Goal: Task Accomplishment & Management: Use online tool/utility

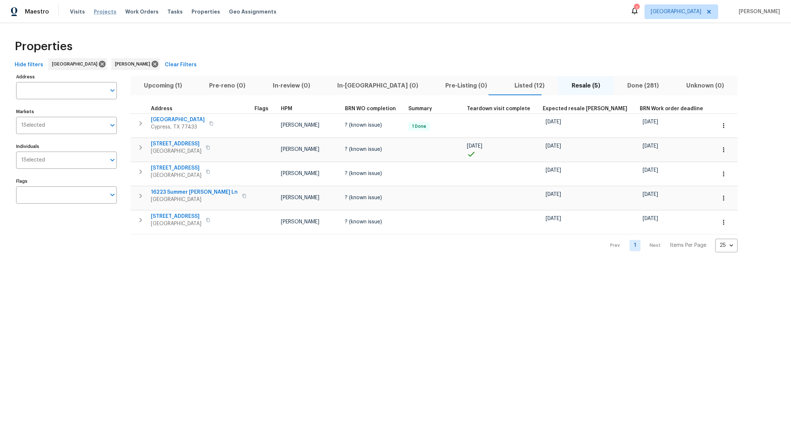
click at [97, 8] on span "Projects" at bounding box center [105, 11] width 23 height 7
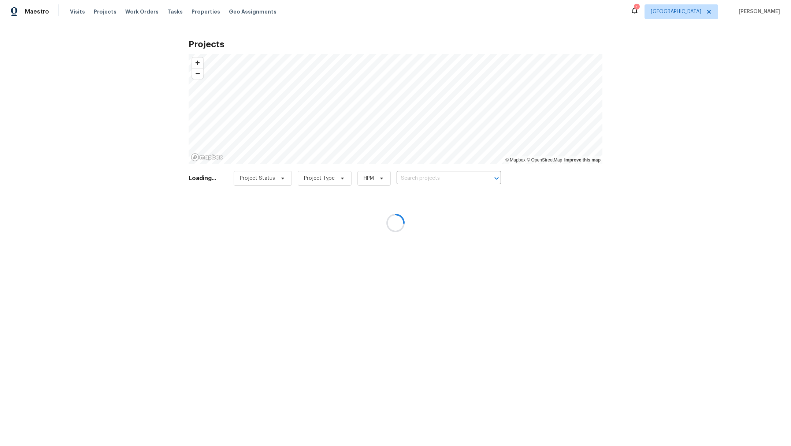
click at [417, 178] on div at bounding box center [395, 223] width 791 height 446
click at [414, 176] on div at bounding box center [395, 223] width 791 height 446
click at [414, 178] on div at bounding box center [395, 223] width 791 height 446
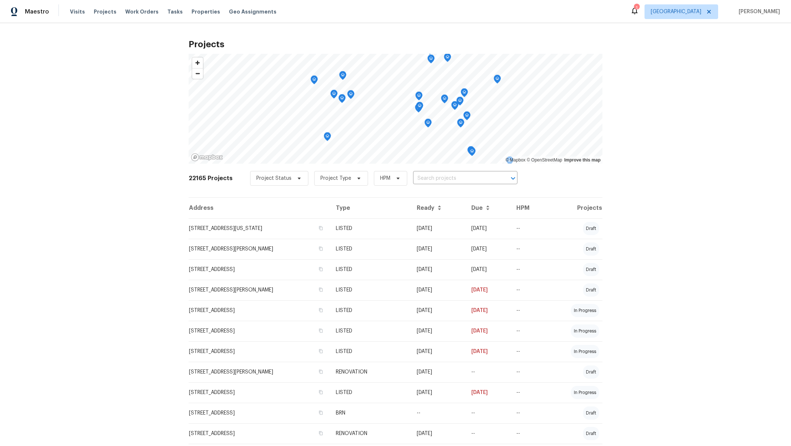
click at [414, 178] on input "text" at bounding box center [455, 178] width 84 height 11
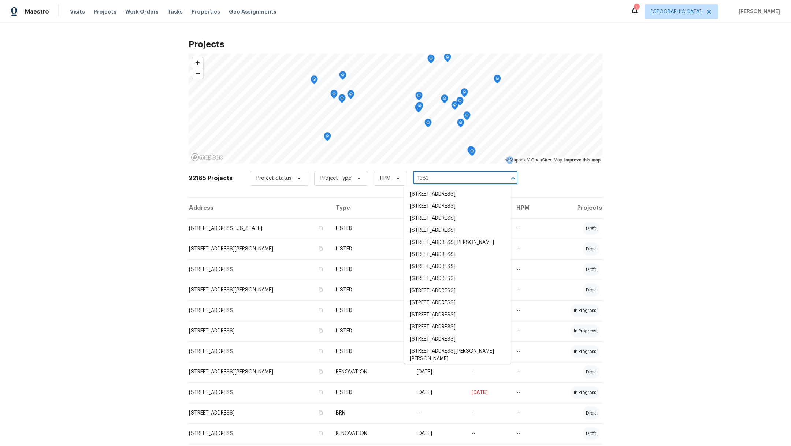
type input "13830"
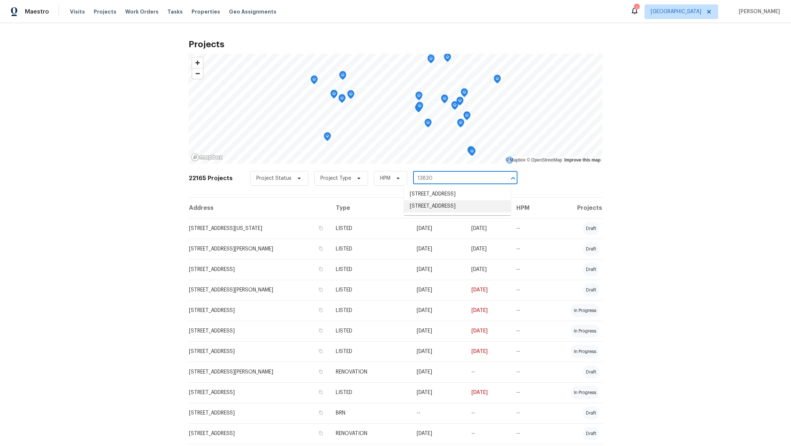
click at [412, 210] on li "13830 Campwood Ln, Cypress, TX 77429" at bounding box center [457, 206] width 107 height 12
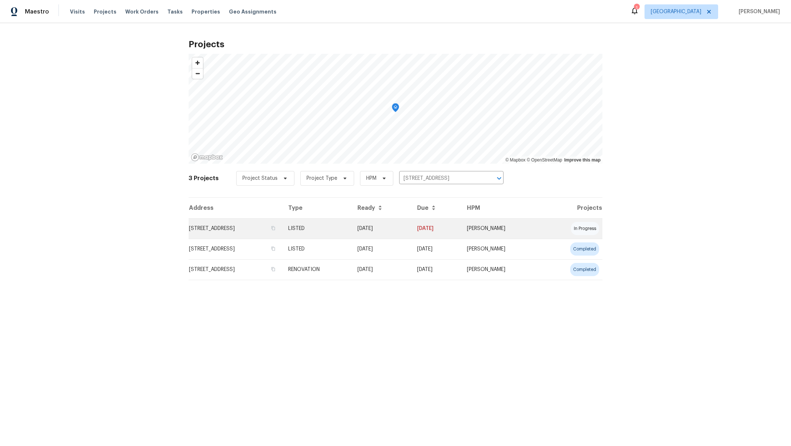
click at [243, 226] on td "13830 Campwood Ln, Cypress, TX 77429" at bounding box center [236, 228] width 94 height 21
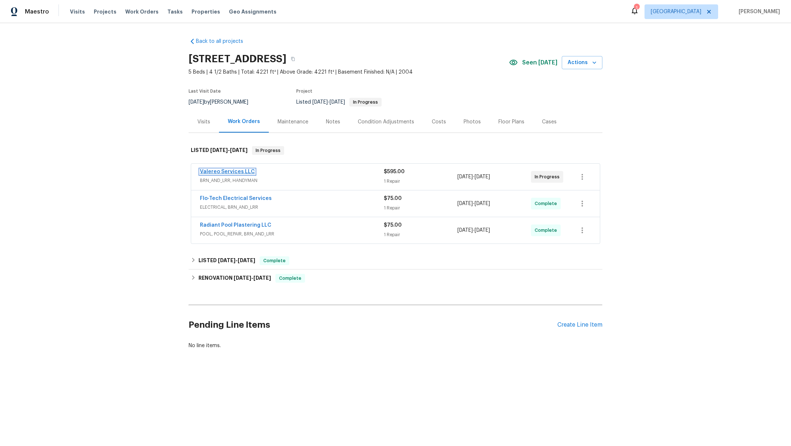
click at [210, 171] on link "Valereo Services LLC" at bounding box center [227, 171] width 55 height 5
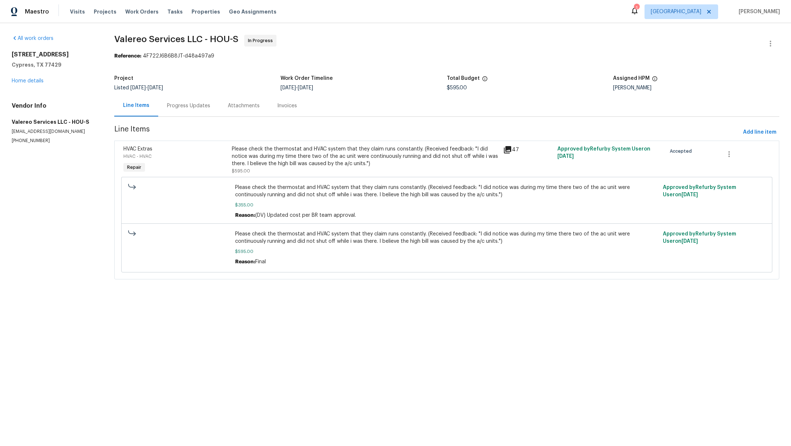
click at [194, 102] on div "Progress Updates" at bounding box center [188, 105] width 43 height 7
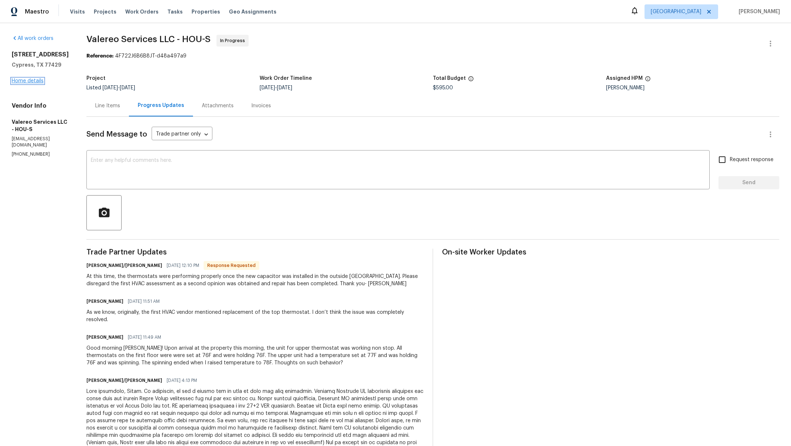
click at [34, 83] on link "Home details" at bounding box center [28, 80] width 32 height 5
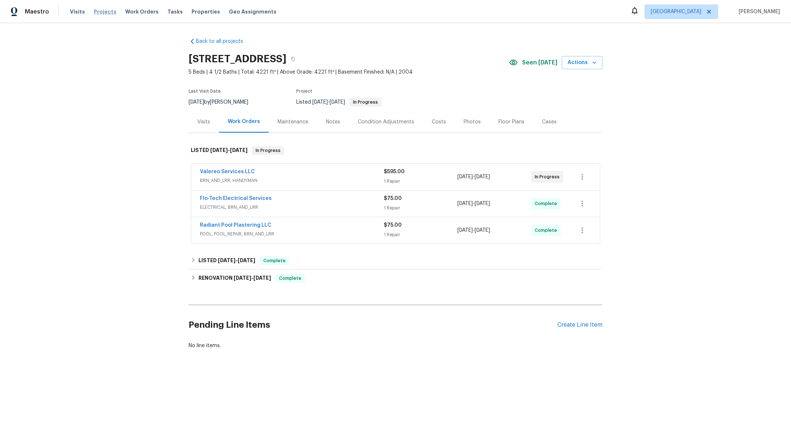
click at [107, 11] on span "Projects" at bounding box center [105, 11] width 23 height 7
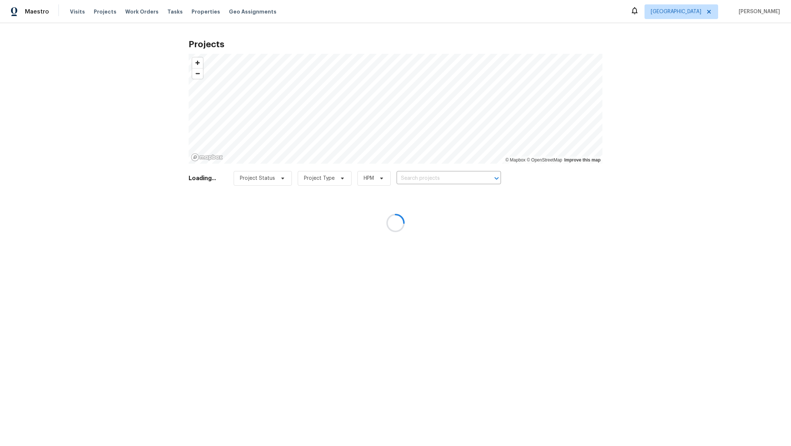
click at [438, 177] on div at bounding box center [395, 223] width 791 height 446
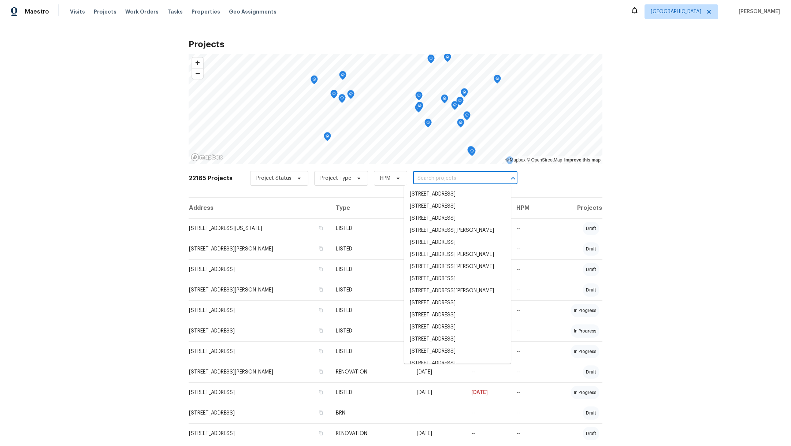
click at [422, 178] on input "text" at bounding box center [455, 178] width 84 height 11
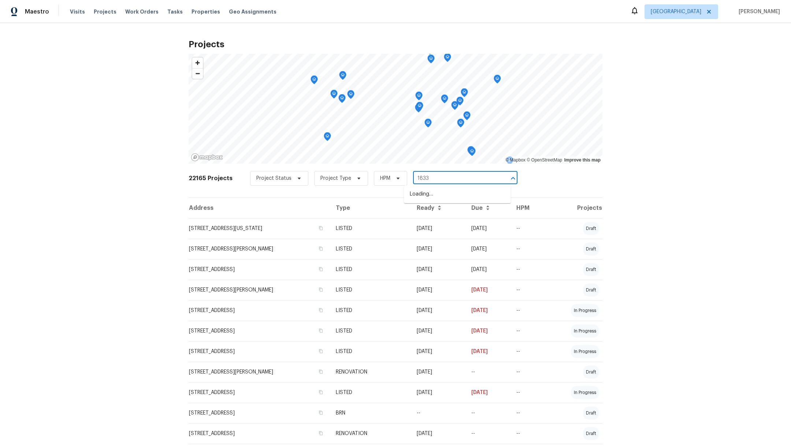
type input "18330"
click at [436, 198] on li "18330 Chapmans Count Rd, Cypress, TX 77433" at bounding box center [457, 194] width 107 height 12
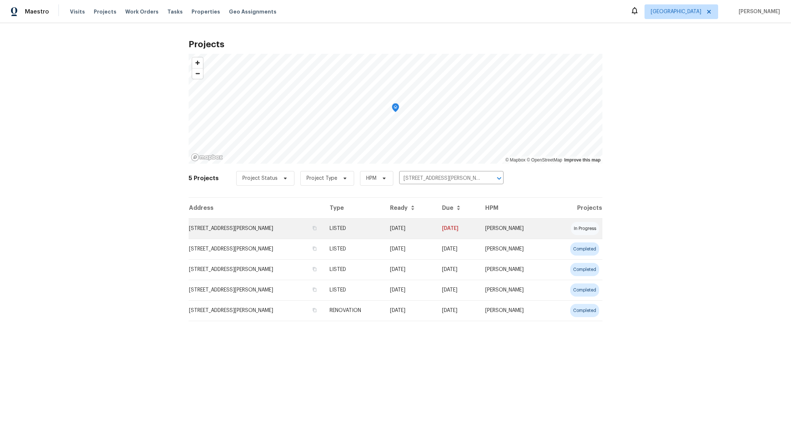
click at [209, 226] on td "18330 Chapmans Count Rd, Cypress, TX 77433" at bounding box center [256, 228] width 135 height 21
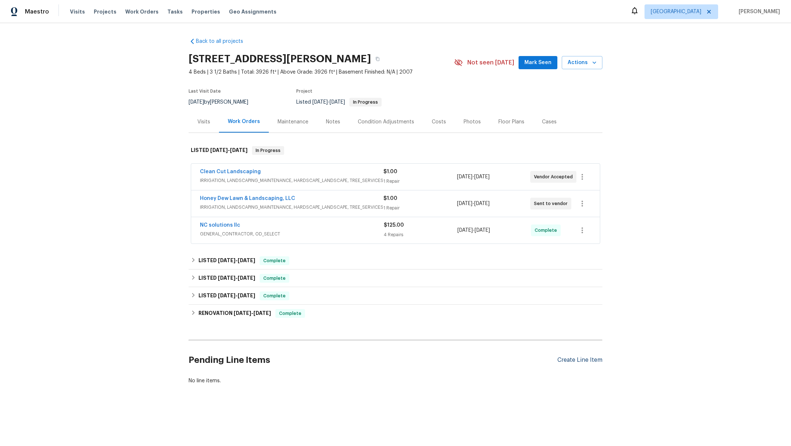
click at [589, 358] on div "Create Line Item" at bounding box center [579, 360] width 45 height 7
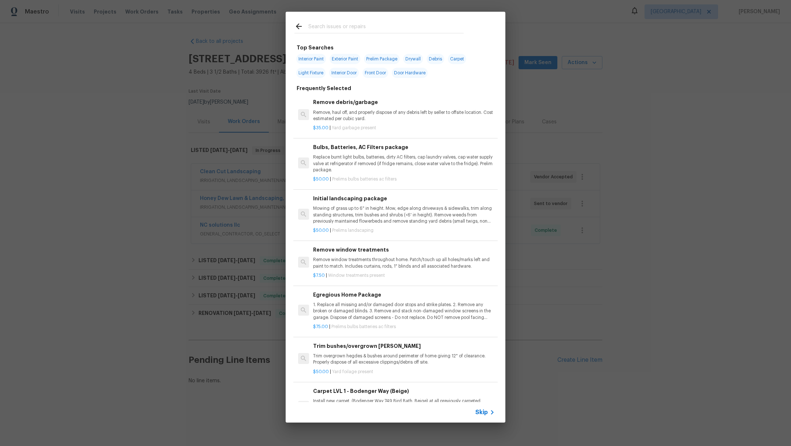
click at [334, 27] on input "text" at bounding box center [385, 27] width 155 height 11
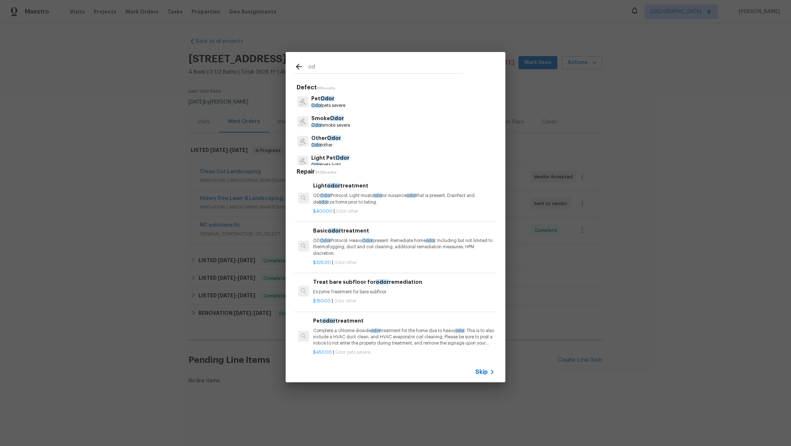
type input "o"
type input "odor"
click at [338, 141] on p "Other Odor" at bounding box center [326, 138] width 30 height 8
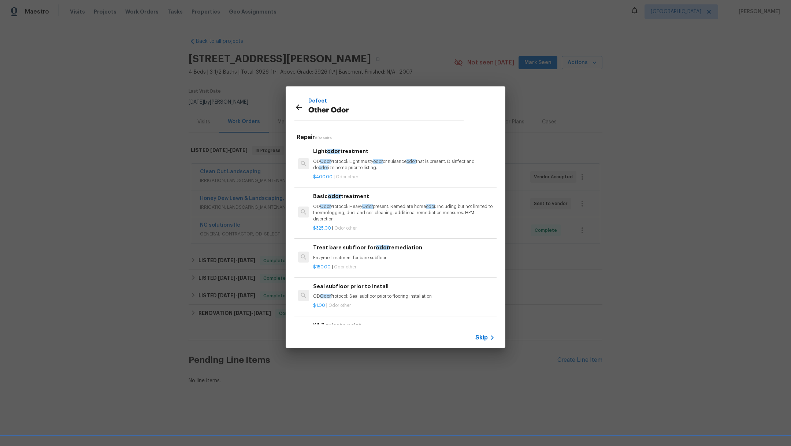
click at [404, 177] on p "$400.00 | Odor other" at bounding box center [404, 177] width 182 height 6
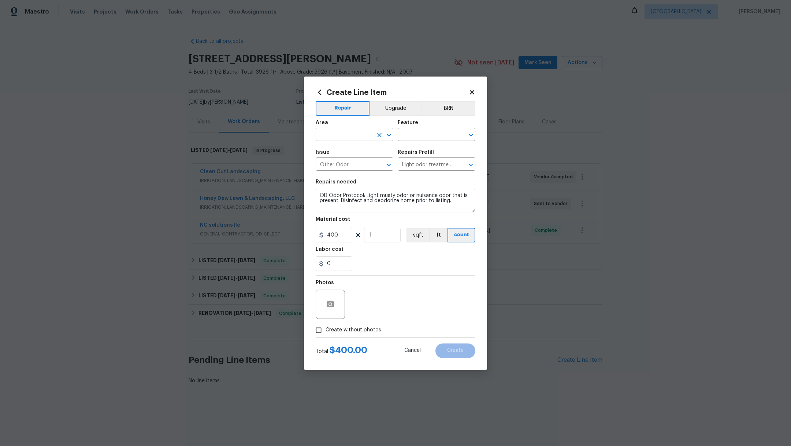
click at [342, 137] on input "text" at bounding box center [344, 135] width 57 height 11
click at [355, 164] on li "Interior Overall" at bounding box center [355, 163] width 78 height 12
type input "Interior Overall"
drag, startPoint x: 338, startPoint y: 240, endPoint x: 281, endPoint y: 221, distance: 60.7
click at [281, 221] on div "Create Line Item Repair Upgrade BRN Area Interior Overall ​ Feature ​ Issue Oth…" at bounding box center [395, 223] width 791 height 446
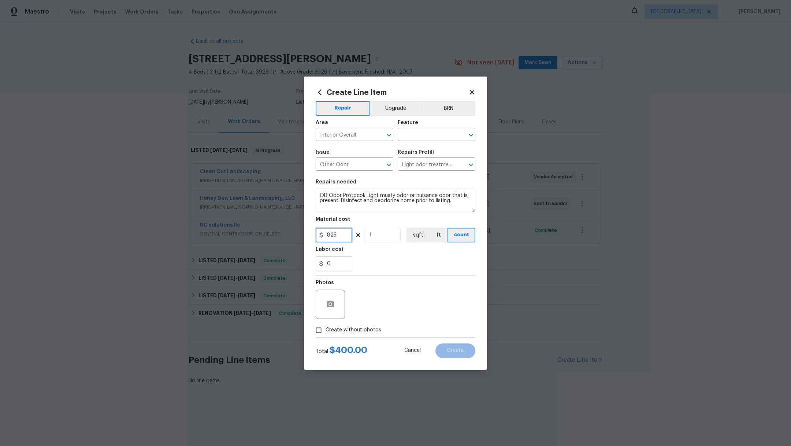
type input "825"
click at [352, 178] on section "Repairs needed OD Odor Protocol: Light musty odor or nuisance odor that is pres…" at bounding box center [396, 225] width 160 height 100
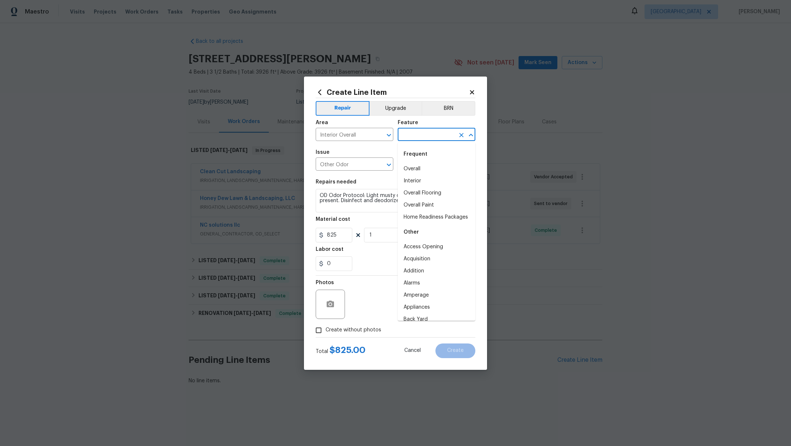
click at [412, 137] on input "text" at bounding box center [426, 135] width 57 height 11
type input "odor"
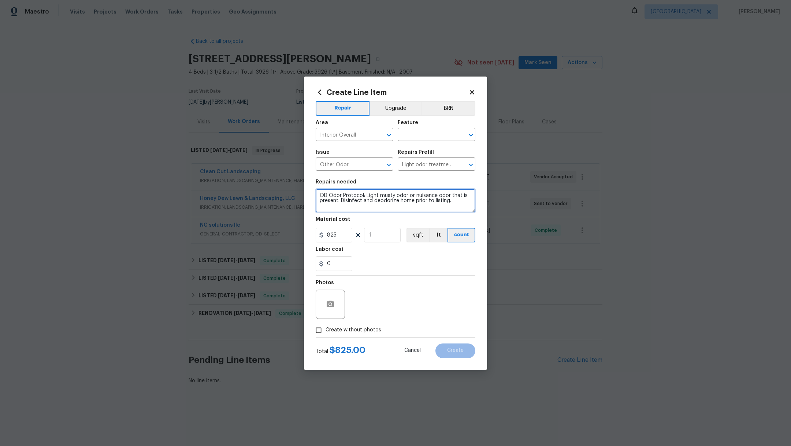
click at [320, 194] on textarea "OD Odor Protocol: Light musty odor or nuisance odor that is present. Disinfect …" at bounding box center [396, 200] width 160 height 23
drag, startPoint x: 463, startPoint y: 202, endPoint x: 318, endPoint y: 171, distance: 148.4
click at [318, 171] on div "Repair Upgrade BRN Area Interior Overall ​ Feature ​ Issue Other Odor ​ Repairs…" at bounding box center [396, 217] width 160 height 239
type textarea "Odor treatment of the house including garage (some light smell)"
click at [312, 333] on input "Create without photos" at bounding box center [319, 330] width 14 height 14
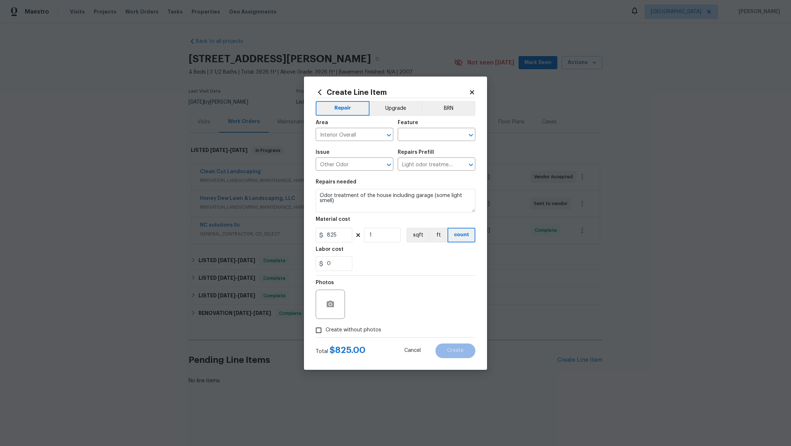
checkbox input "true"
click at [413, 300] on textarea at bounding box center [413, 304] width 125 height 29
type textarea "."
click at [410, 133] on input "text" at bounding box center [426, 135] width 57 height 11
click at [408, 167] on li "Odor" at bounding box center [437, 169] width 78 height 12
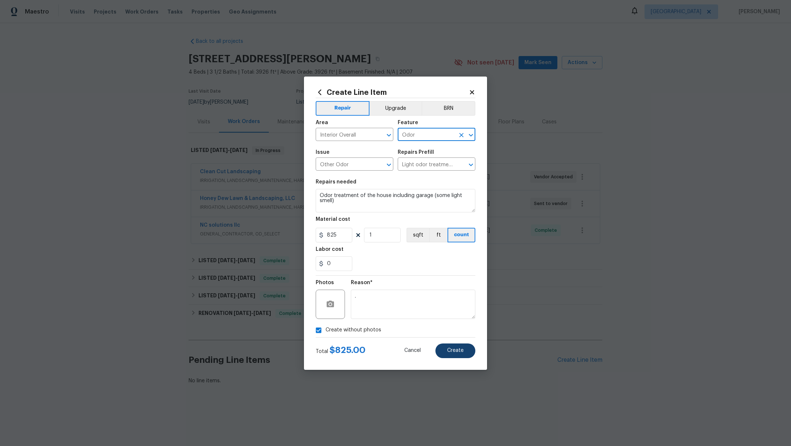
type input "Odor"
click at [448, 353] on button "Create" at bounding box center [455, 351] width 40 height 15
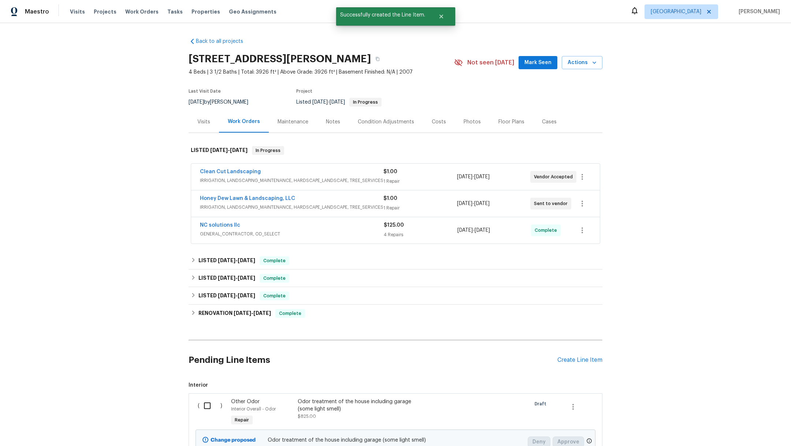
click at [202, 407] on input "checkbox" at bounding box center [210, 405] width 21 height 15
checkbox input "true"
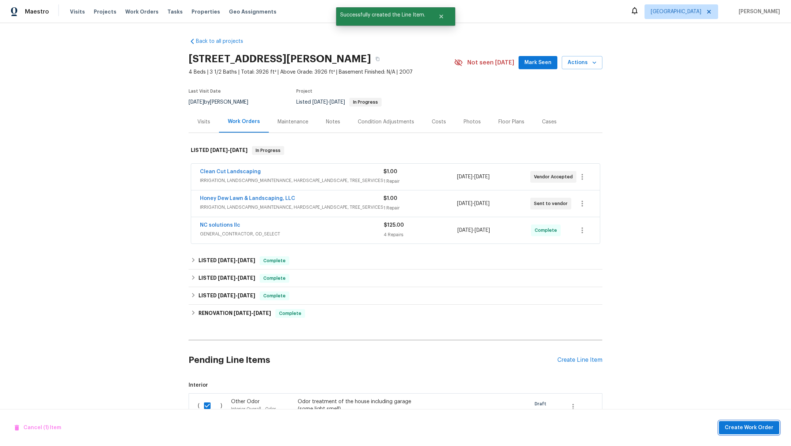
click at [758, 431] on span "Create Work Order" at bounding box center [749, 427] width 49 height 9
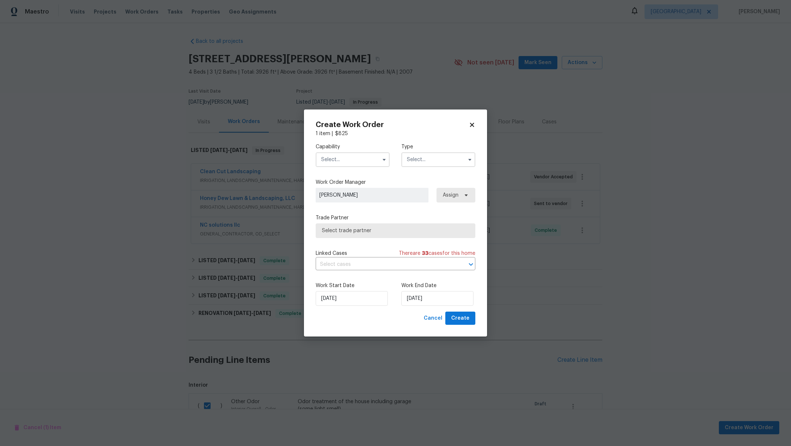
click at [336, 157] on input "text" at bounding box center [353, 159] width 74 height 15
click at [371, 186] on div "Odor Remediation" at bounding box center [353, 178] width 70 height 13
type input "Odor Remediation"
click at [421, 159] on input "text" at bounding box center [438, 159] width 74 height 15
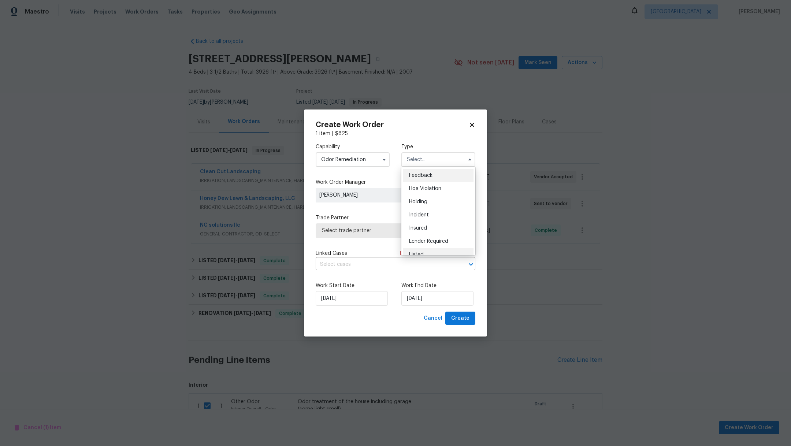
click at [443, 251] on div "Listed" at bounding box center [438, 254] width 70 height 13
type input "Listed"
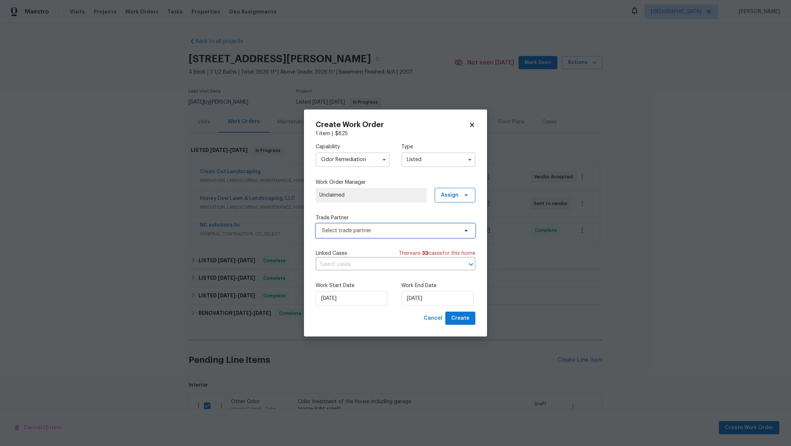
click at [392, 232] on span "Select trade partner" at bounding box center [390, 230] width 137 height 7
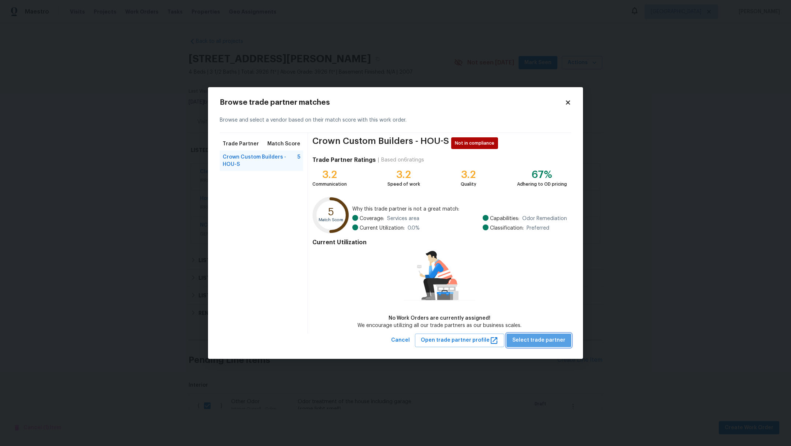
click at [550, 342] on span "Select trade partner" at bounding box center [538, 340] width 53 height 9
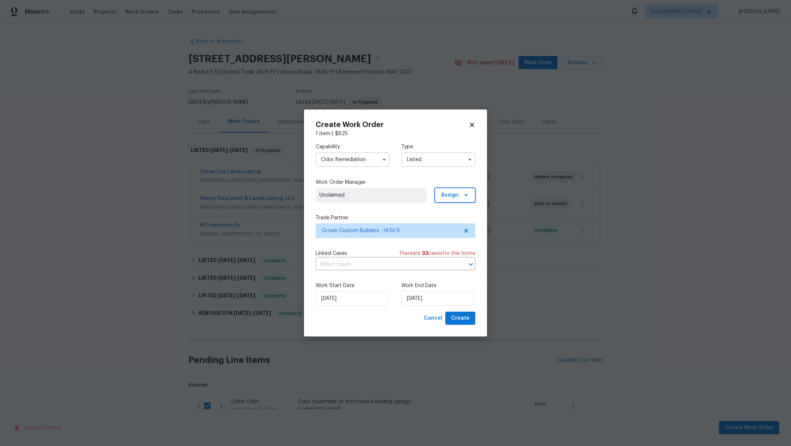
click at [443, 195] on span "Assign" at bounding box center [450, 195] width 18 height 7
click at [443, 218] on div "Assign to HPM" at bounding box center [458, 215] width 34 height 7
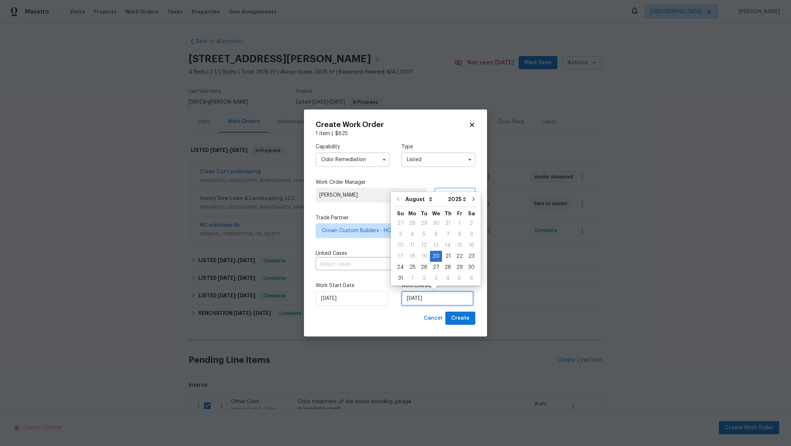
click at [445, 297] on input "8/20/2025" at bounding box center [437, 298] width 72 height 15
click at [412, 270] on div "25" at bounding box center [413, 267] width 12 height 10
type input "8/25/2025"
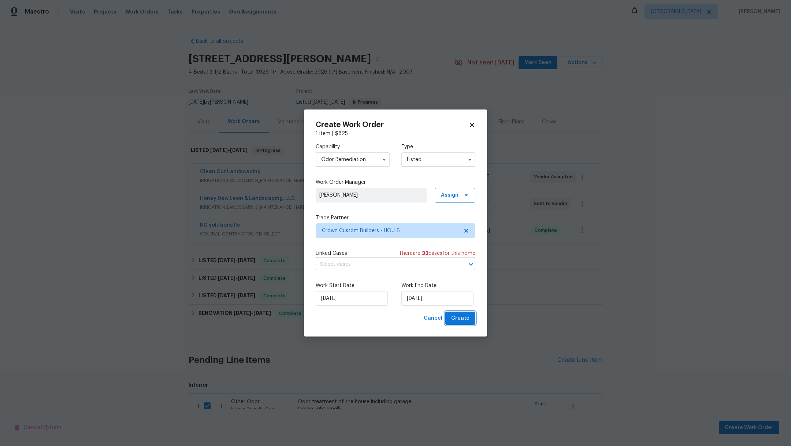
click at [461, 317] on span "Create" at bounding box center [460, 318] width 18 height 9
checkbox input "false"
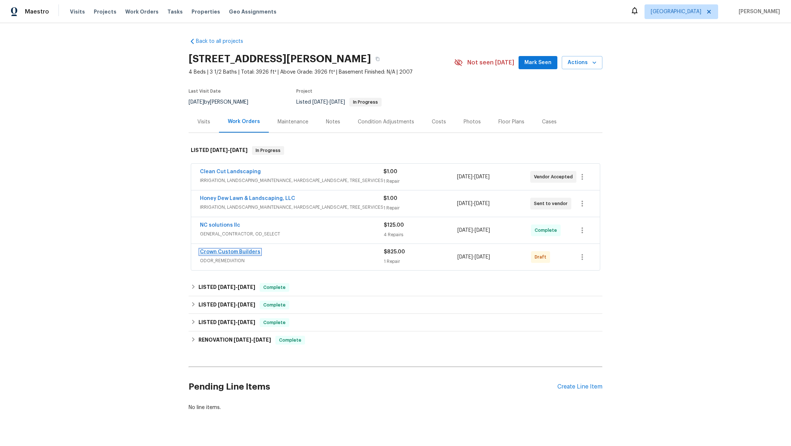
click at [238, 251] on link "Crown Custom Builders" at bounding box center [230, 251] width 60 height 5
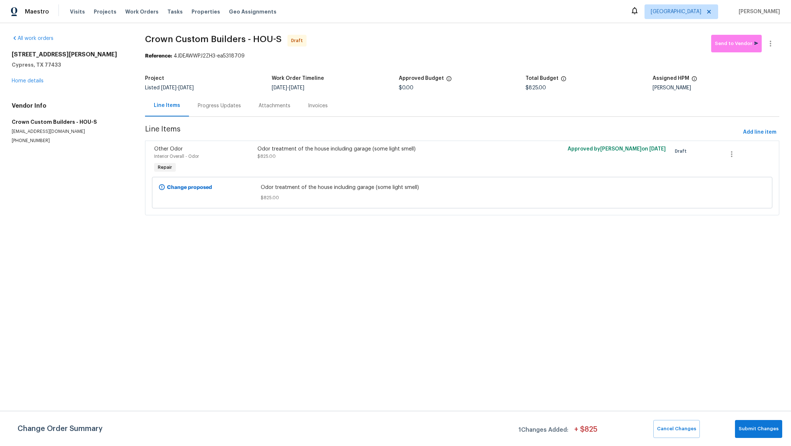
click at [216, 105] on div "Progress Updates" at bounding box center [219, 105] width 43 height 7
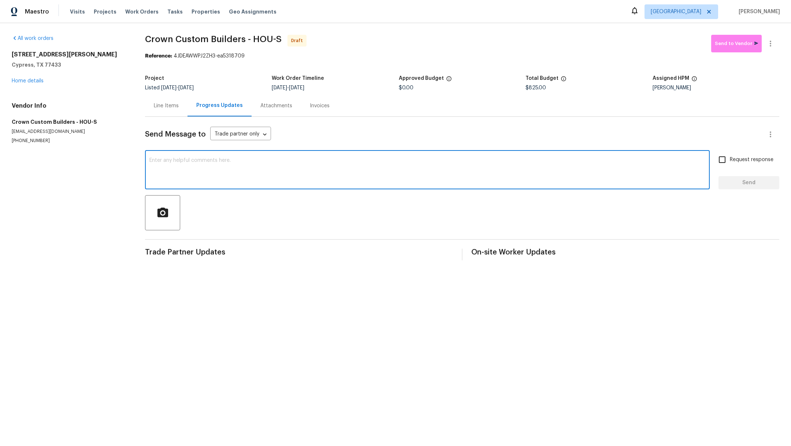
click at [231, 174] on textarea at bounding box center [427, 171] width 556 height 26
type textarea "Please let me know when could be scheduled. I will need to remove house from ma…"
click at [706, 157] on div "Please let me know when could be scheduled. I will need to remove house from ma…" at bounding box center [462, 170] width 634 height 37
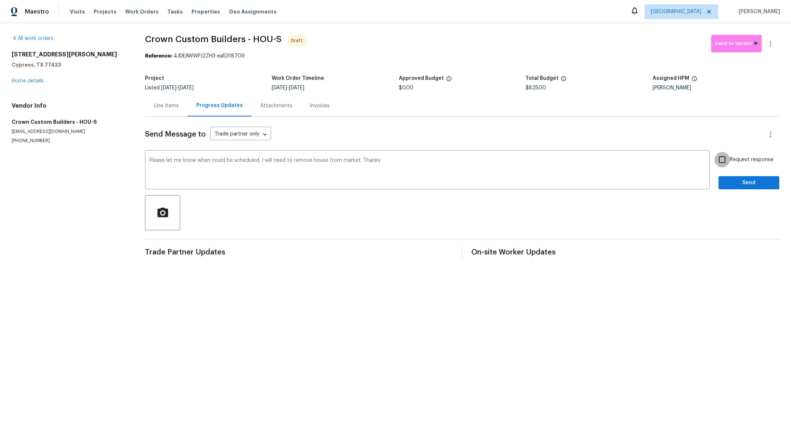
click at [715, 159] on input "Request response" at bounding box center [722, 159] width 15 height 15
checkbox input "true"
click at [725, 177] on button "Send" at bounding box center [749, 183] width 61 height 14
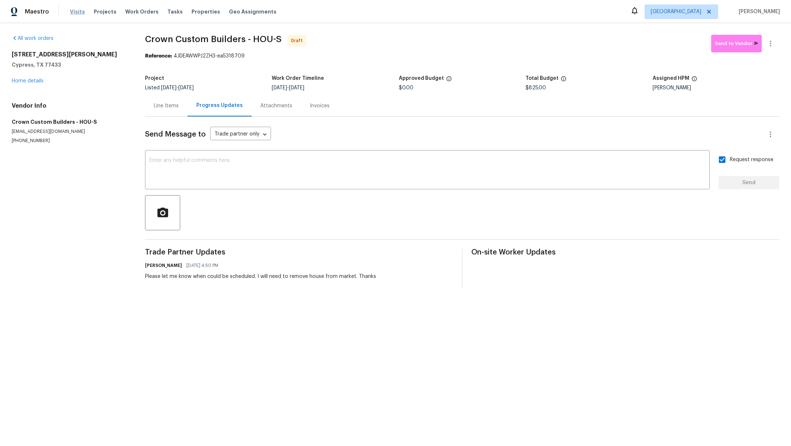
click at [74, 11] on span "Visits" at bounding box center [77, 11] width 15 height 7
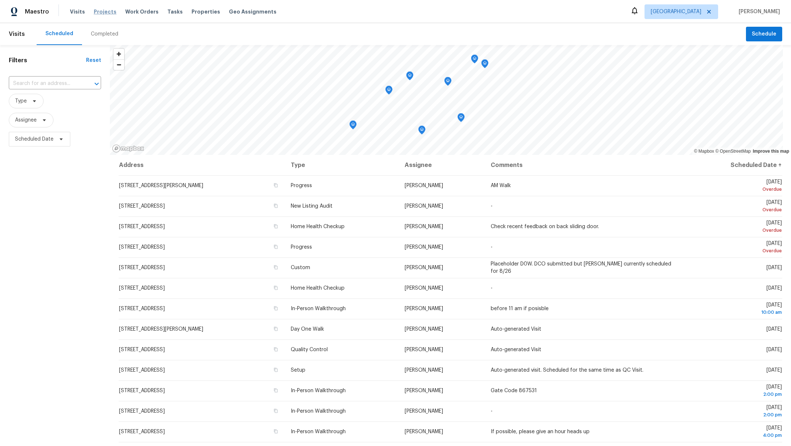
click at [98, 11] on span "Projects" at bounding box center [105, 11] width 23 height 7
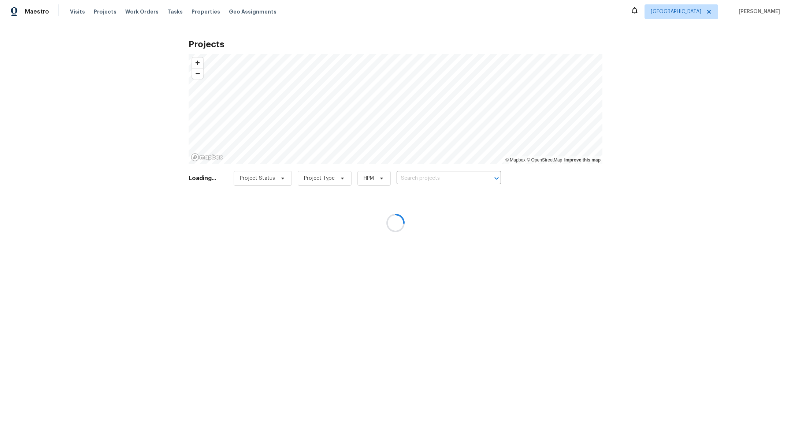
click at [411, 177] on div at bounding box center [395, 223] width 791 height 446
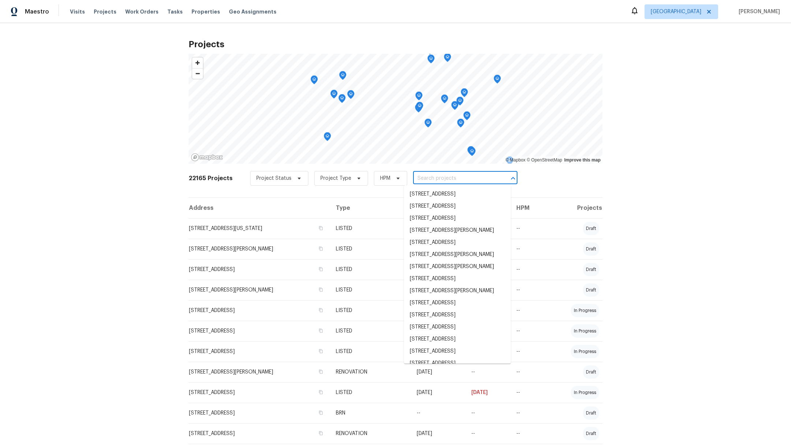
click at [413, 177] on input "text" at bounding box center [455, 178] width 84 height 11
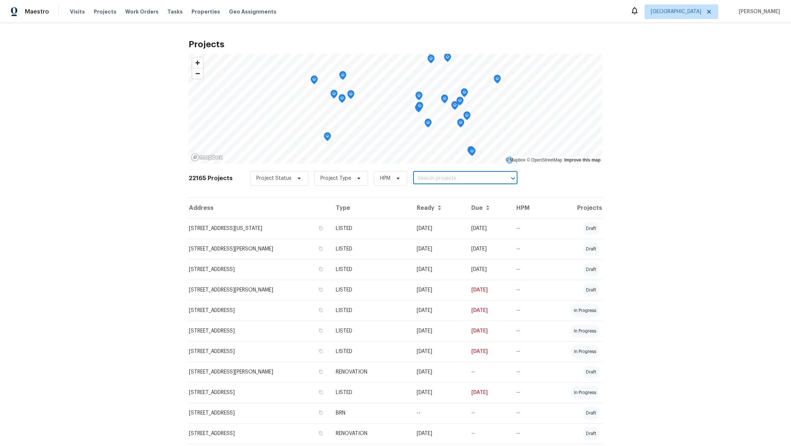
click at [413, 177] on input "text" at bounding box center [455, 178] width 84 height 11
type input "18330"
click at [438, 199] on li "18330 Chapmans Count Rd, Cypress, TX 77433" at bounding box center [457, 194] width 107 height 12
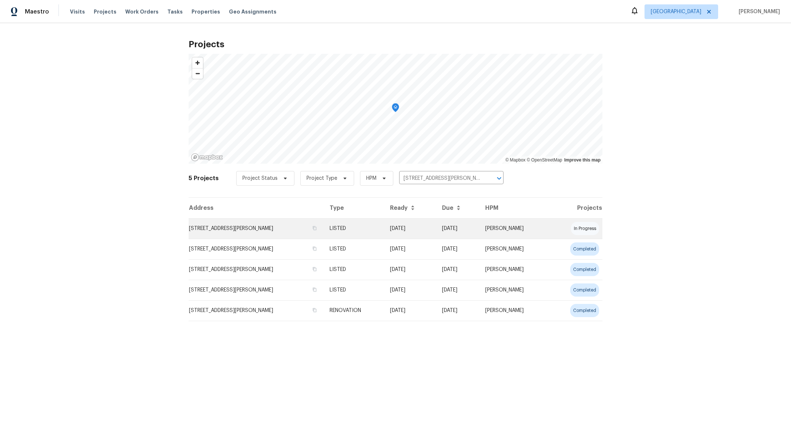
click at [253, 226] on td "18330 Chapmans Count Rd, Cypress, TX 77433" at bounding box center [256, 228] width 135 height 21
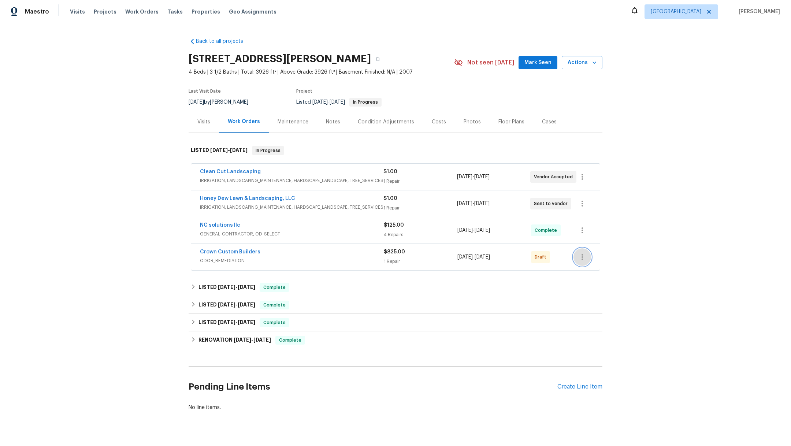
click at [579, 254] on icon "button" at bounding box center [582, 257] width 9 height 9
click at [576, 257] on li "Send to Vendor" at bounding box center [610, 256] width 82 height 12
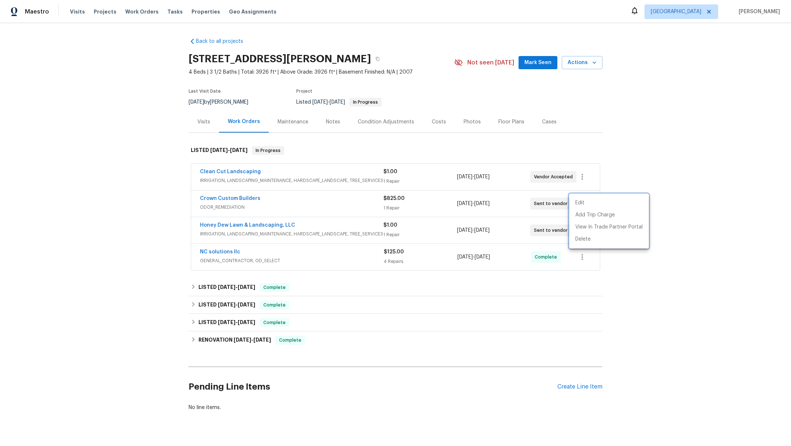
click at [75, 7] on div at bounding box center [395, 223] width 791 height 446
click at [75, 11] on span "Visits" at bounding box center [77, 11] width 15 height 7
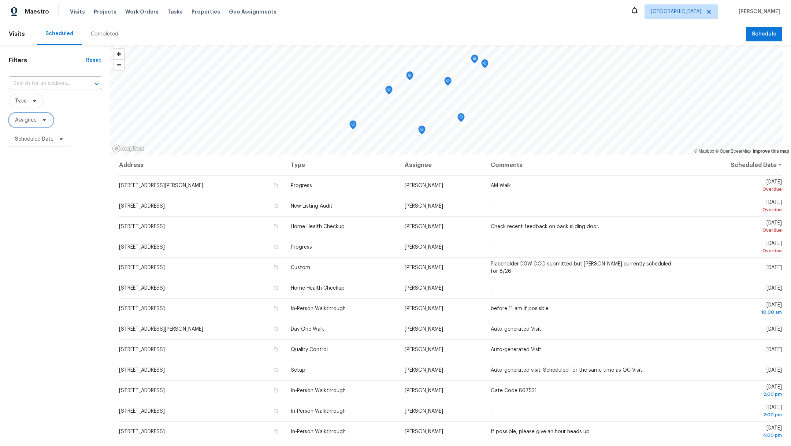
click at [30, 122] on span "Assignee" at bounding box center [26, 119] width 22 height 7
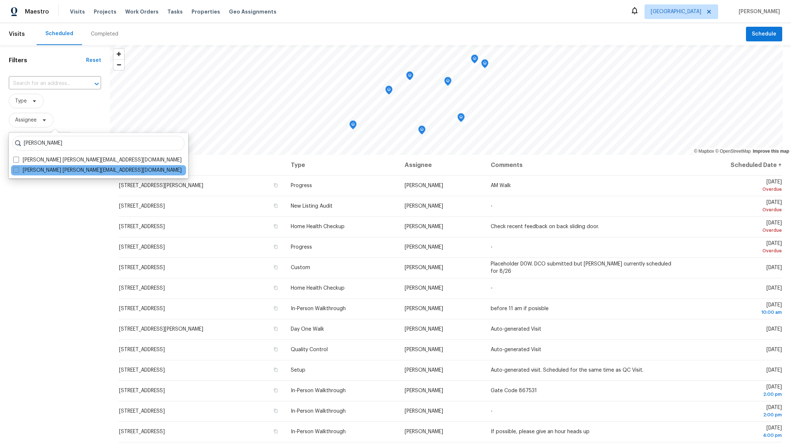
type input "maria zakharnitskaia"
click at [16, 171] on span at bounding box center [16, 170] width 6 height 6
click at [16, 171] on input "Maria Zakharnitskaia maria.zakharnitskaia@opendoor.com" at bounding box center [15, 169] width 5 height 5
checkbox input "true"
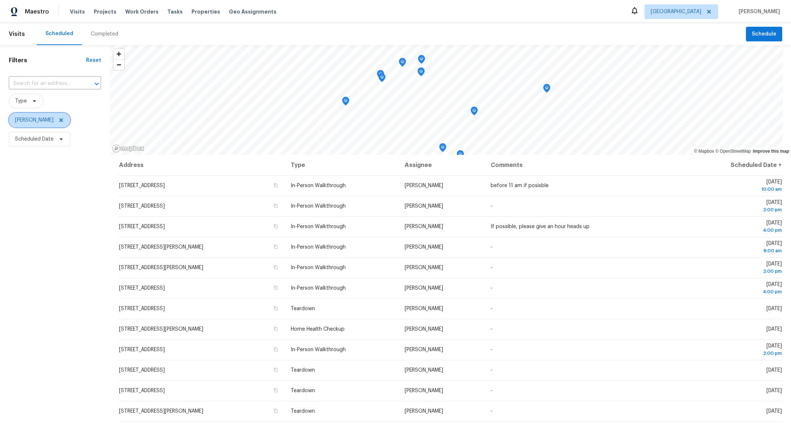
click at [64, 122] on icon at bounding box center [61, 120] width 6 height 6
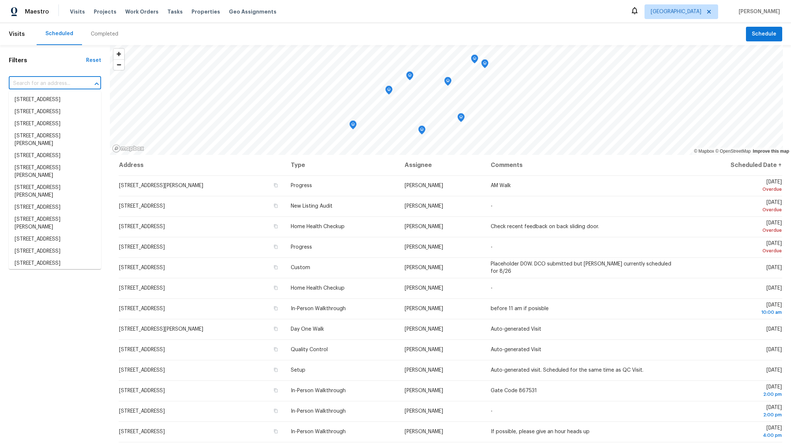
click at [28, 83] on input "text" at bounding box center [45, 83] width 72 height 11
type input "22115"
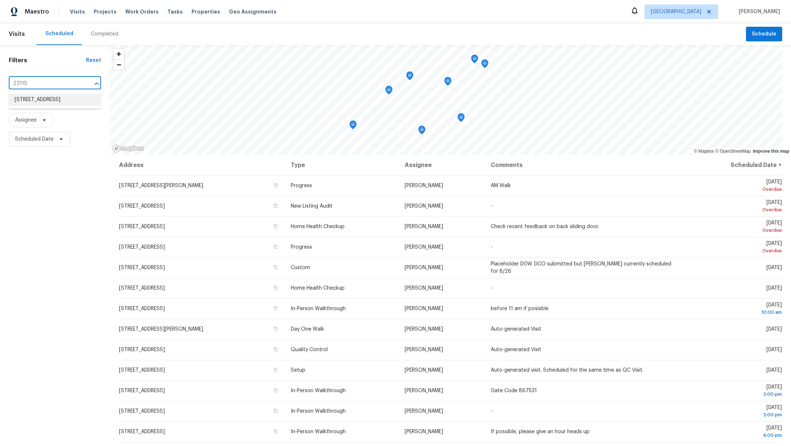
click at [37, 106] on li "22115 Mission Hills Ln, Katy, TX 77450" at bounding box center [55, 100] width 92 height 12
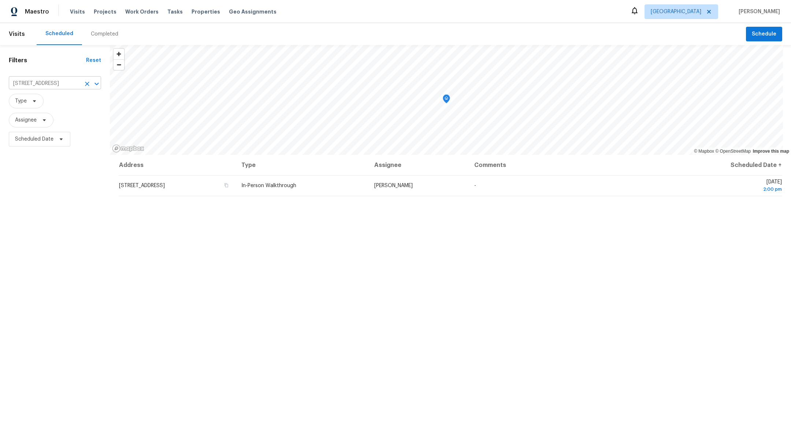
click at [88, 83] on icon "Clear" at bounding box center [86, 83] width 7 height 7
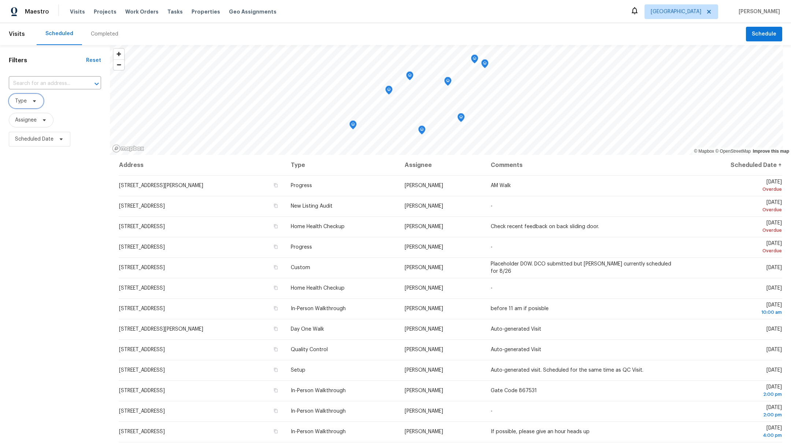
click at [20, 102] on span "Type" at bounding box center [21, 100] width 12 height 7
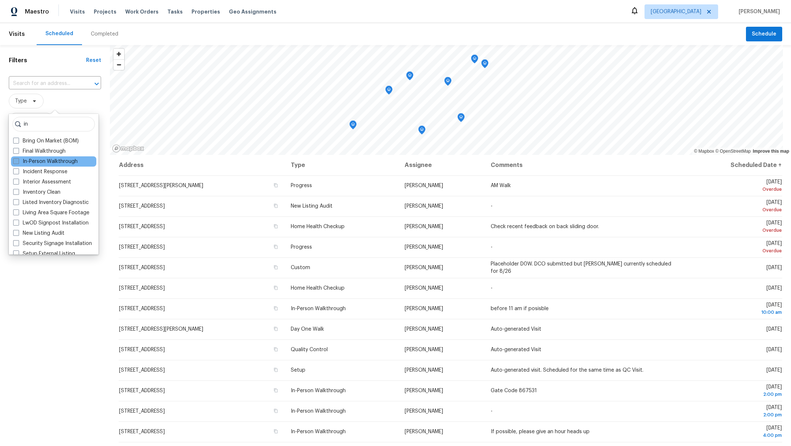
type input "in"
click at [19, 161] on span at bounding box center [16, 161] width 6 height 6
click at [18, 161] on input "In-Person Walkthrough" at bounding box center [15, 160] width 5 height 5
checkbox input "true"
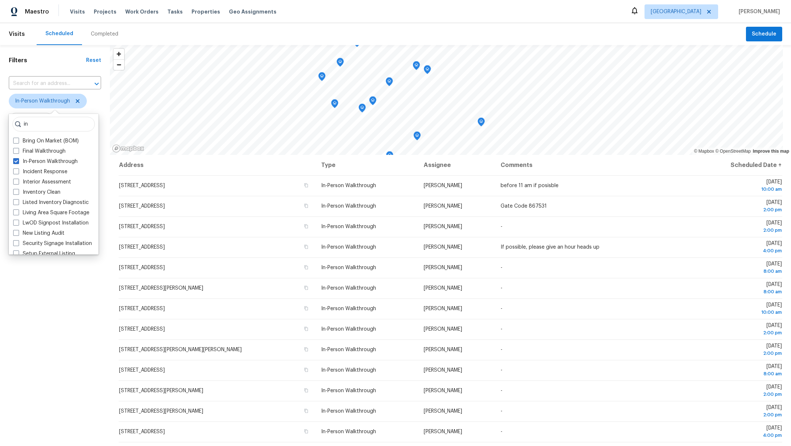
click at [71, 348] on div "Filters Reset ​ In-Person Walkthrough Assignee Scheduled Date" at bounding box center [55, 278] width 110 height 467
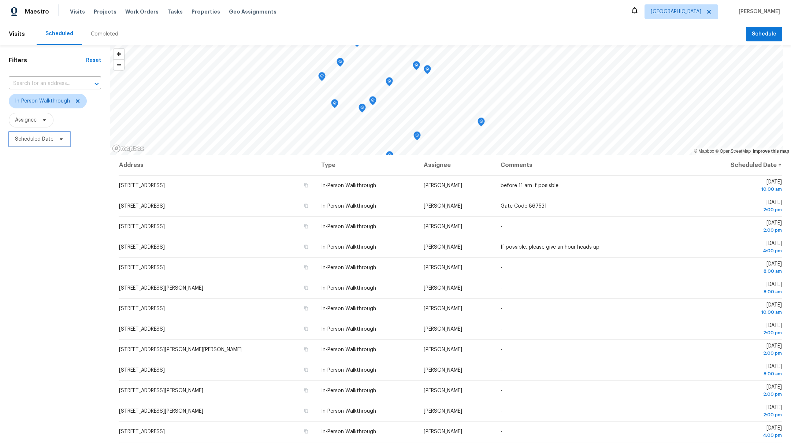
click at [31, 140] on span "Scheduled Date" at bounding box center [34, 139] width 38 height 7
select select "7"
select select "2025"
select select "8"
select select "2025"
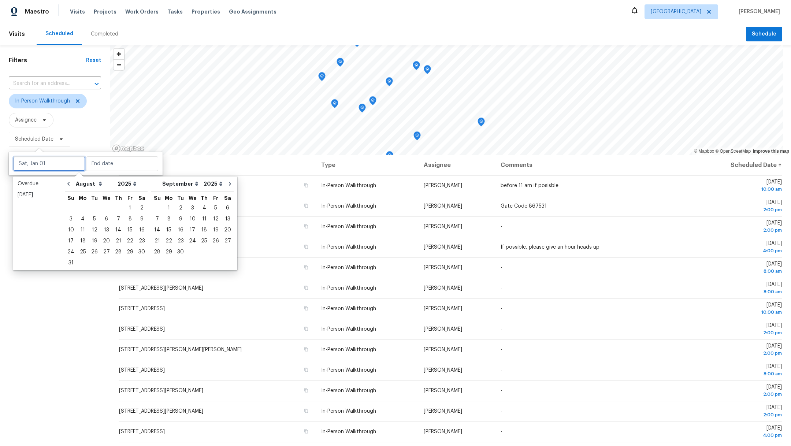
click at [42, 167] on input "text" at bounding box center [49, 163] width 72 height 15
type input "Sat, Aug 30"
click at [114, 242] on div "21" at bounding box center [118, 241] width 12 height 10
type input "Thu, Aug 21"
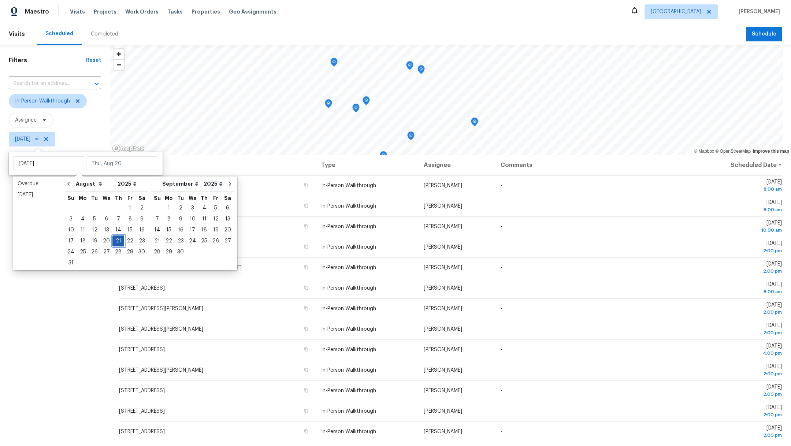
click at [114, 242] on div "21" at bounding box center [118, 241] width 12 height 10
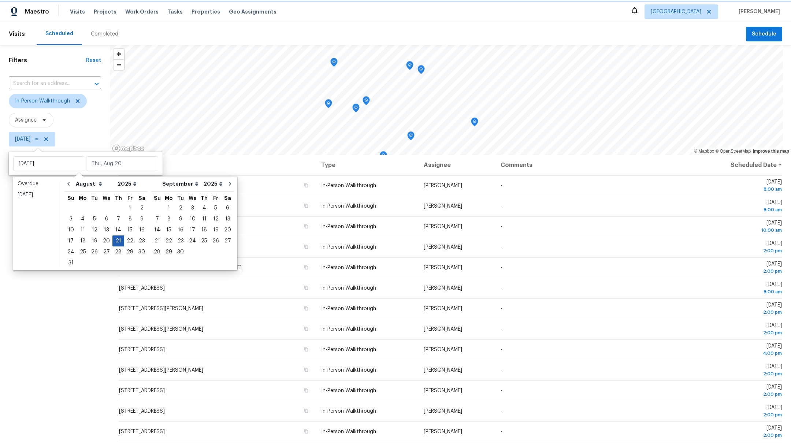
type input "Thu, Aug 21"
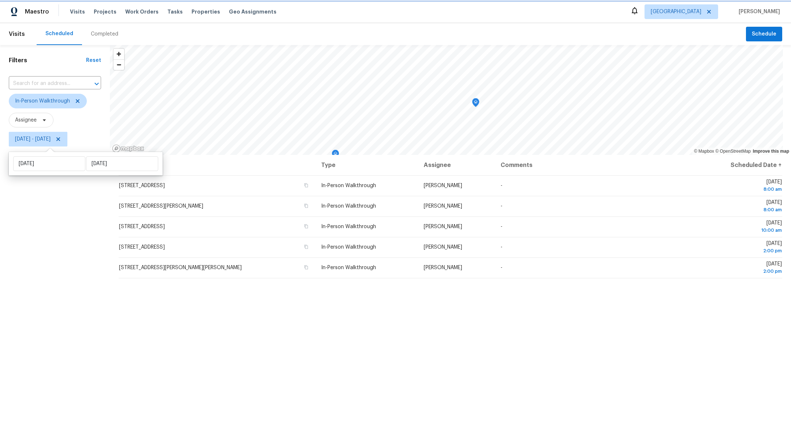
click at [61, 138] on icon at bounding box center [58, 139] width 6 height 6
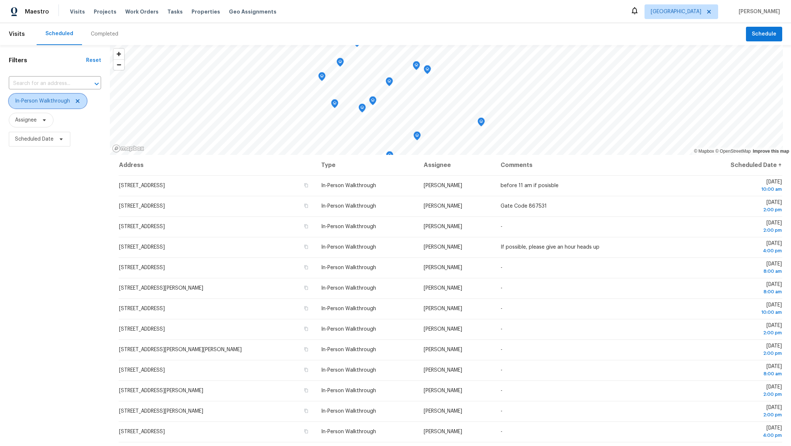
click at [79, 101] on icon at bounding box center [78, 101] width 6 height 6
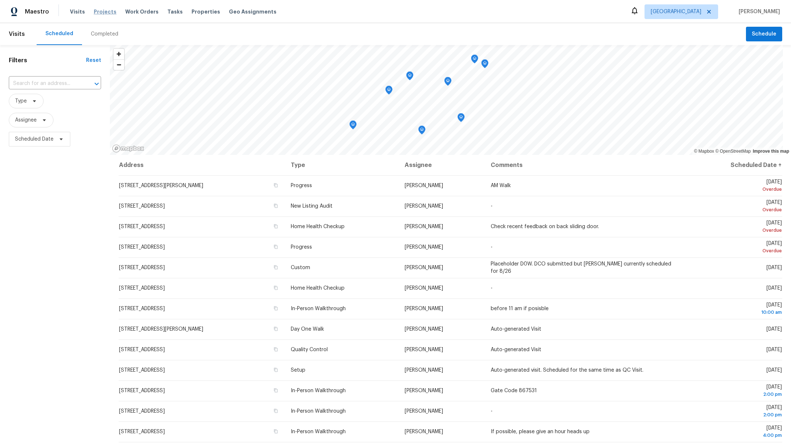
click at [105, 12] on span "Projects" at bounding box center [105, 11] width 23 height 7
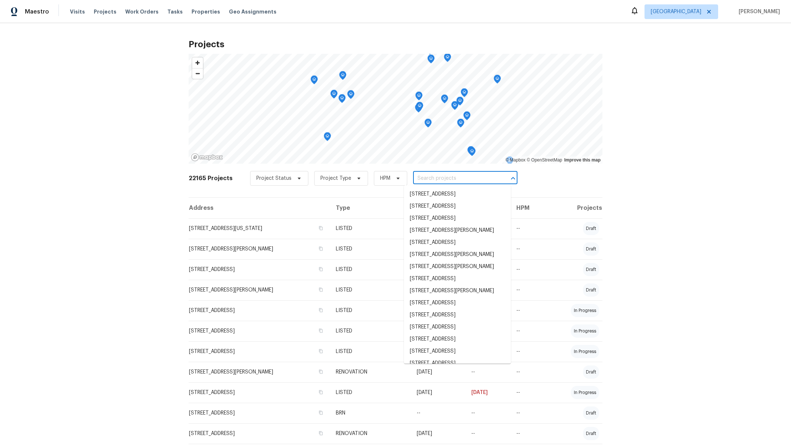
click at [416, 183] on input "text" at bounding box center [455, 178] width 84 height 11
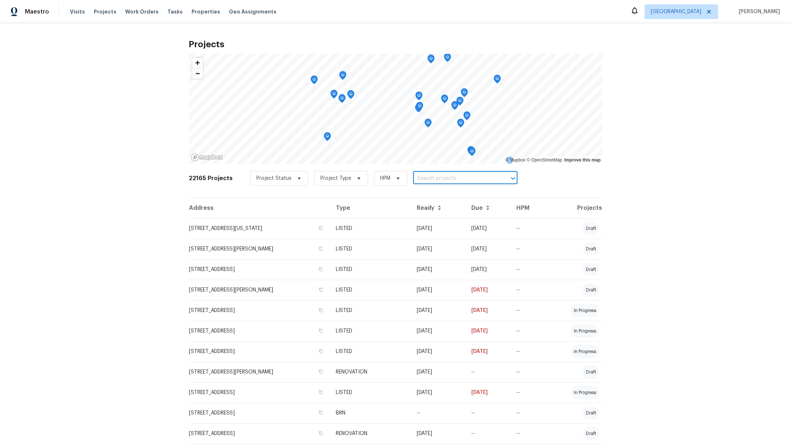
click at [421, 180] on input "text" at bounding box center [455, 178] width 84 height 11
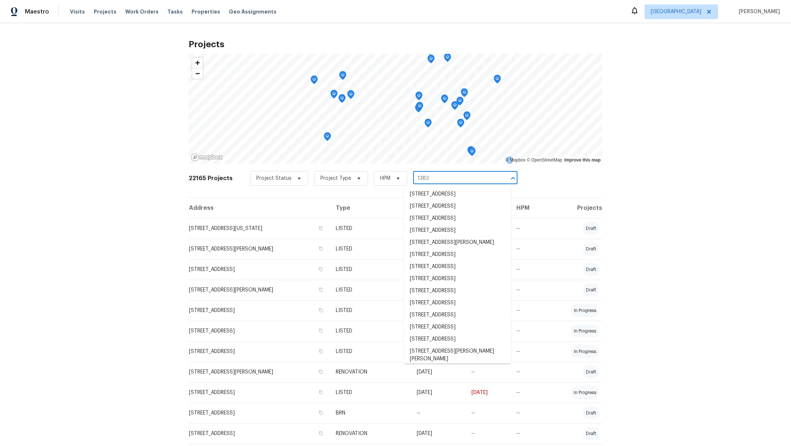
type input "13830"
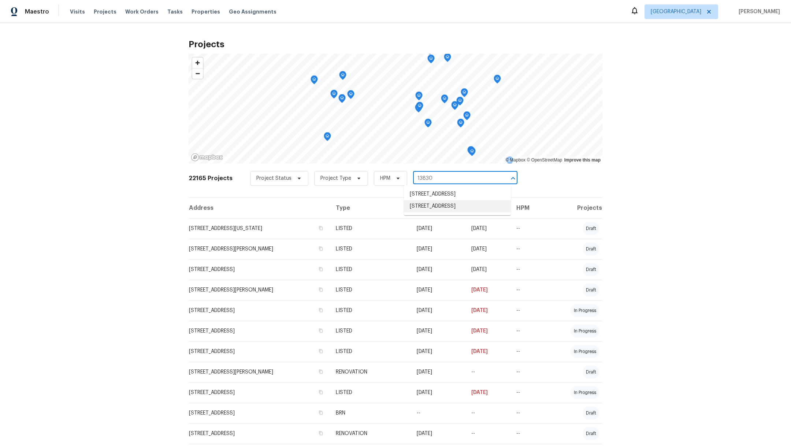
click at [454, 208] on li "13830 Campwood Ln, Cypress, TX 77429" at bounding box center [457, 206] width 107 height 12
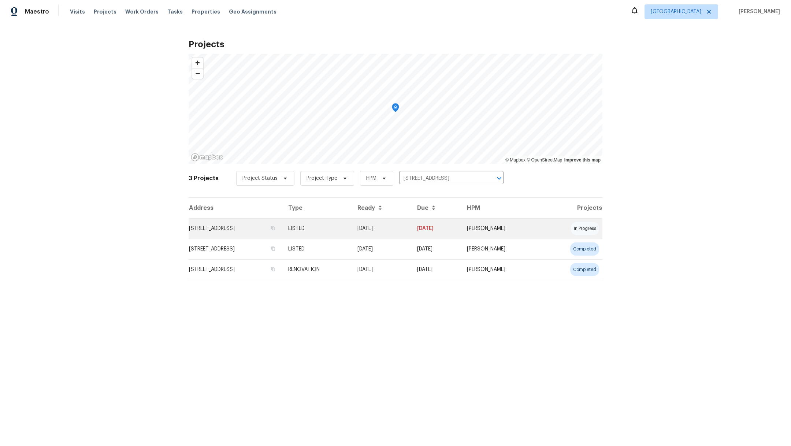
click at [279, 228] on td "13830 Campwood Ln, Cypress, TX 77429" at bounding box center [236, 228] width 94 height 21
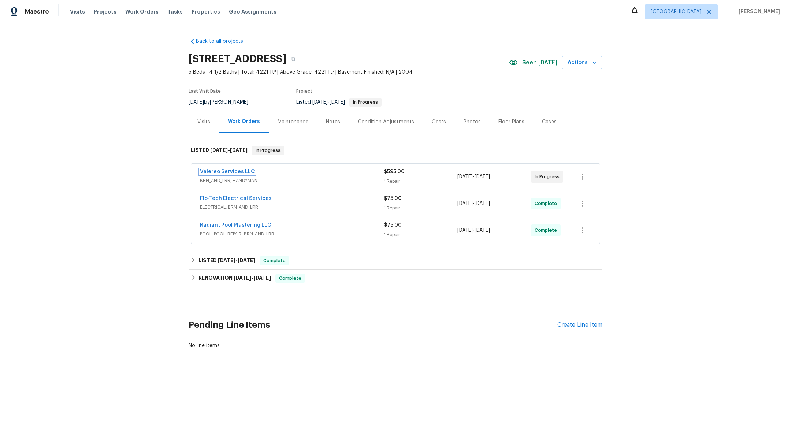
click at [204, 171] on link "Valereo Services LLC" at bounding box center [227, 171] width 55 height 5
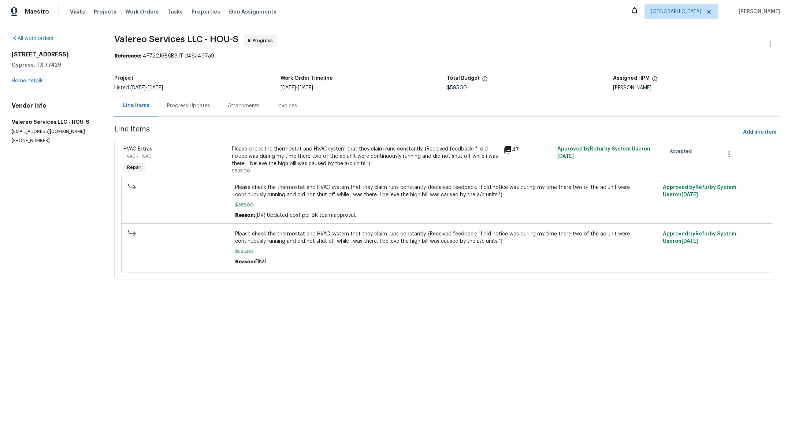
click at [197, 104] on div "Progress Updates" at bounding box center [188, 105] width 43 height 7
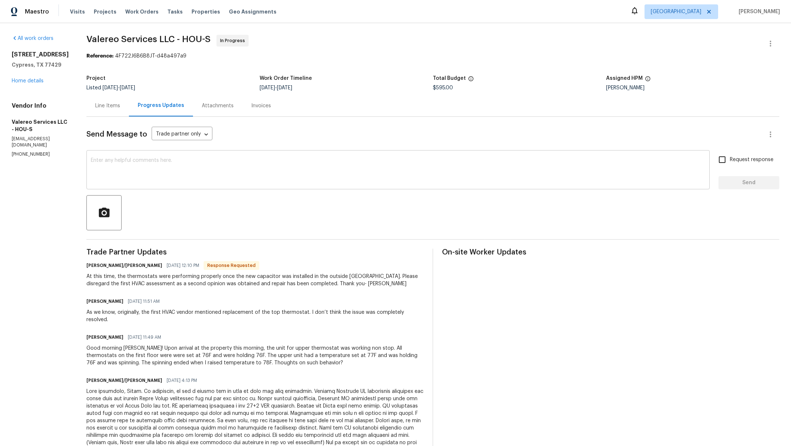
click at [246, 179] on textarea at bounding box center [398, 171] width 615 height 26
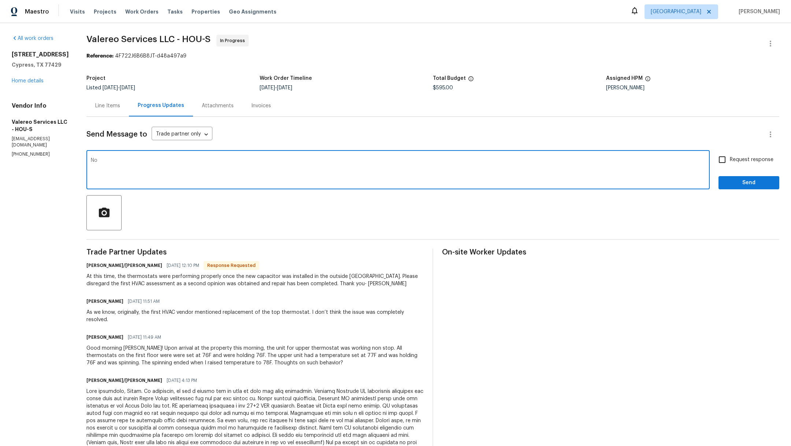
type textarea "N"
type textarea "Per our conversion this afternoon. There is no need to send anyone back. Please…"
click at [720, 158] on input "Request response" at bounding box center [722, 159] width 15 height 15
checkbox input "true"
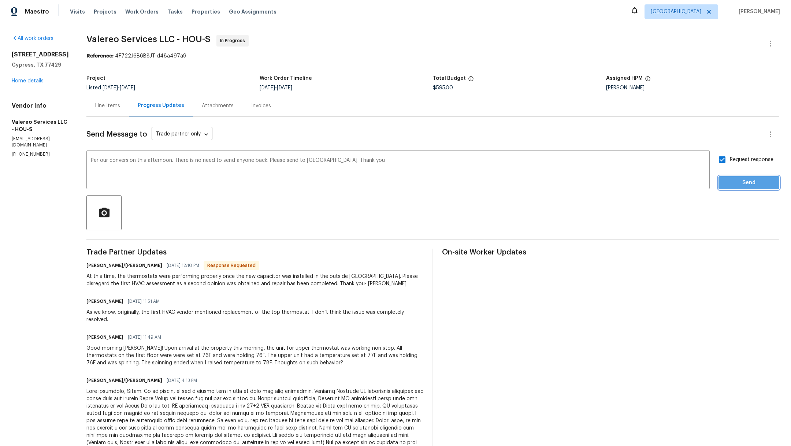
click at [724, 178] on span "Send" at bounding box center [748, 182] width 49 height 9
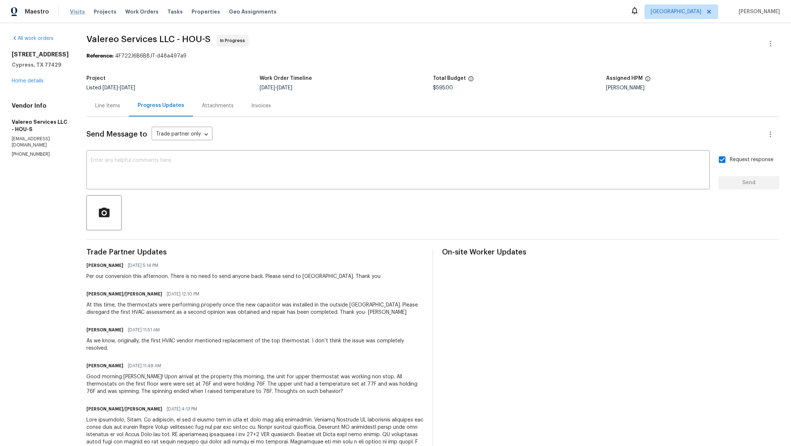
click at [73, 11] on span "Visits" at bounding box center [77, 11] width 15 height 7
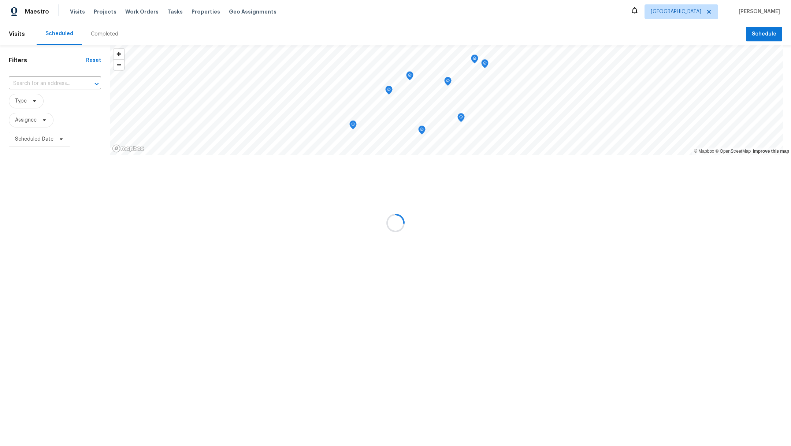
click at [99, 39] on div "Completed" at bounding box center [104, 34] width 45 height 22
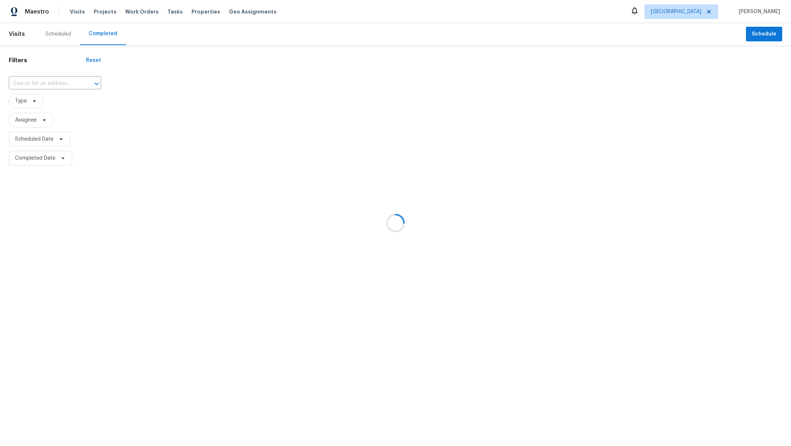
click at [99, 35] on div at bounding box center [395, 223] width 791 height 446
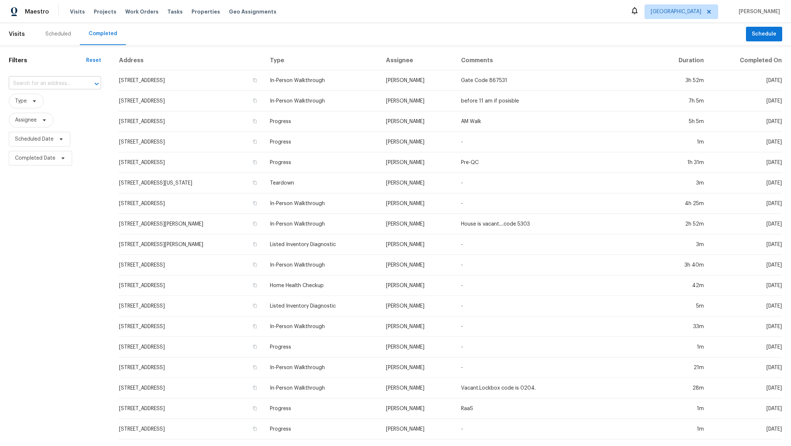
click at [25, 86] on input "text" at bounding box center [45, 83] width 72 height 11
type input "3234"
click at [48, 150] on li "3234 Hazy Park Dr, Houston, TX 77082" at bounding box center [55, 144] width 92 height 12
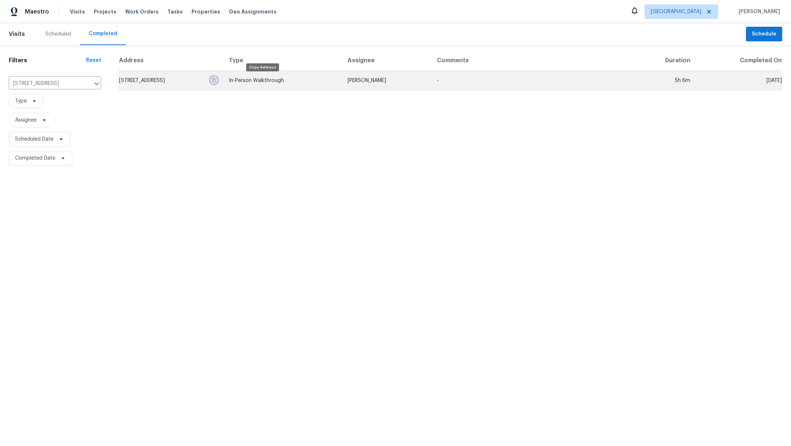
click at [216, 81] on icon "button" at bounding box center [214, 80] width 4 height 4
